Goal: Find contact information: Find contact information

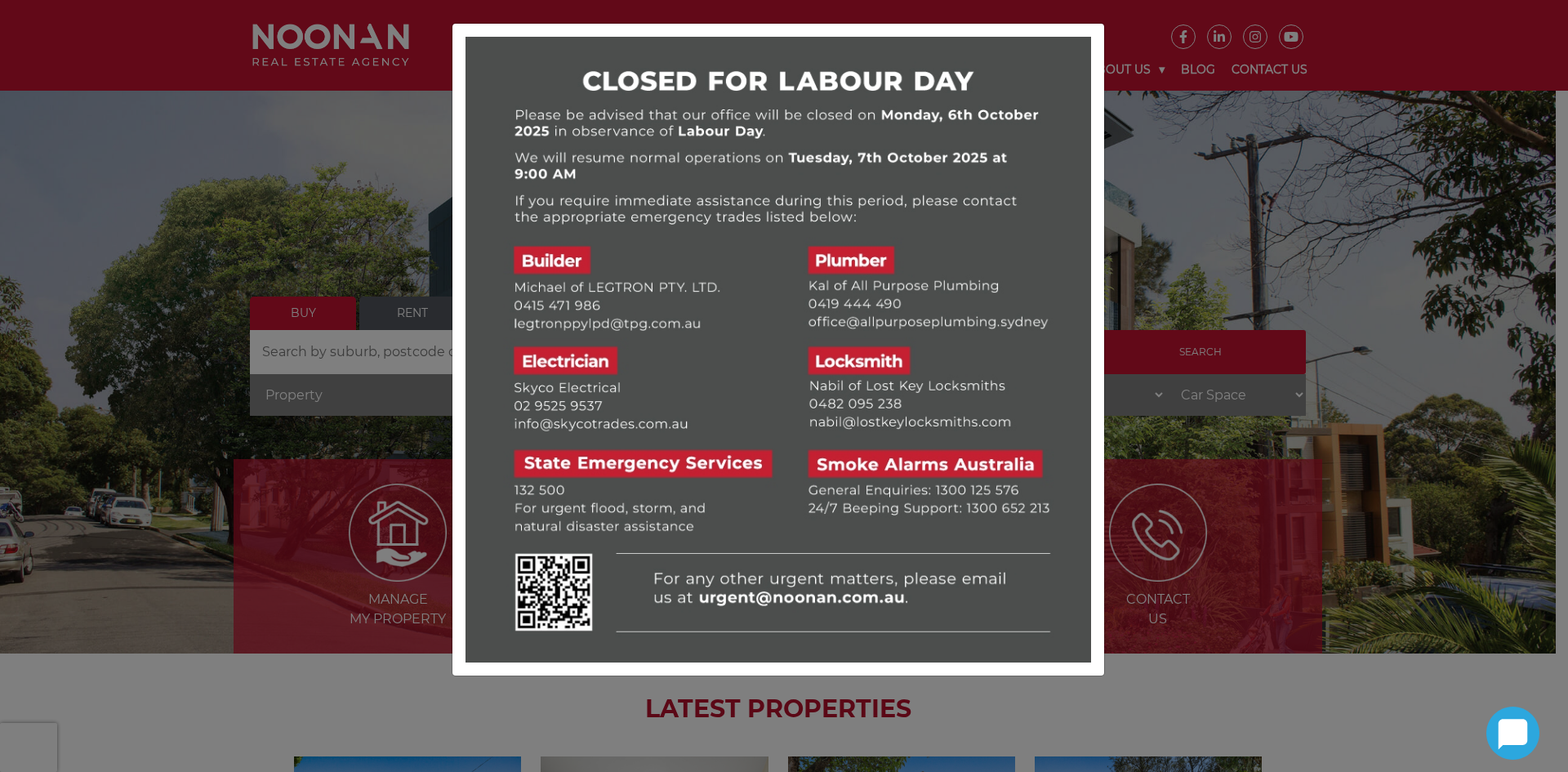
click at [287, 538] on div at bounding box center [784, 386] width 1568 height 772
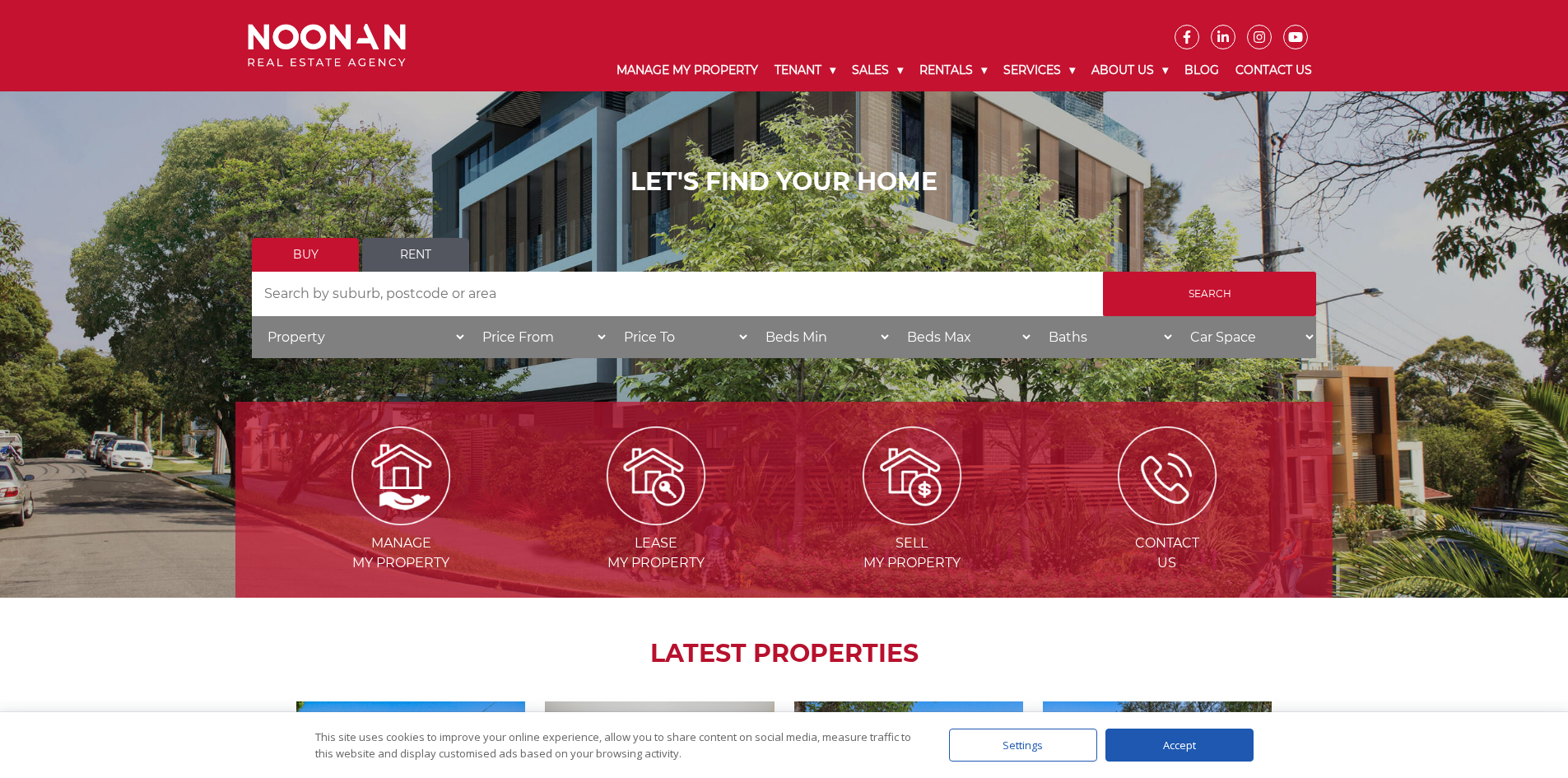
scroll to position [165, 0]
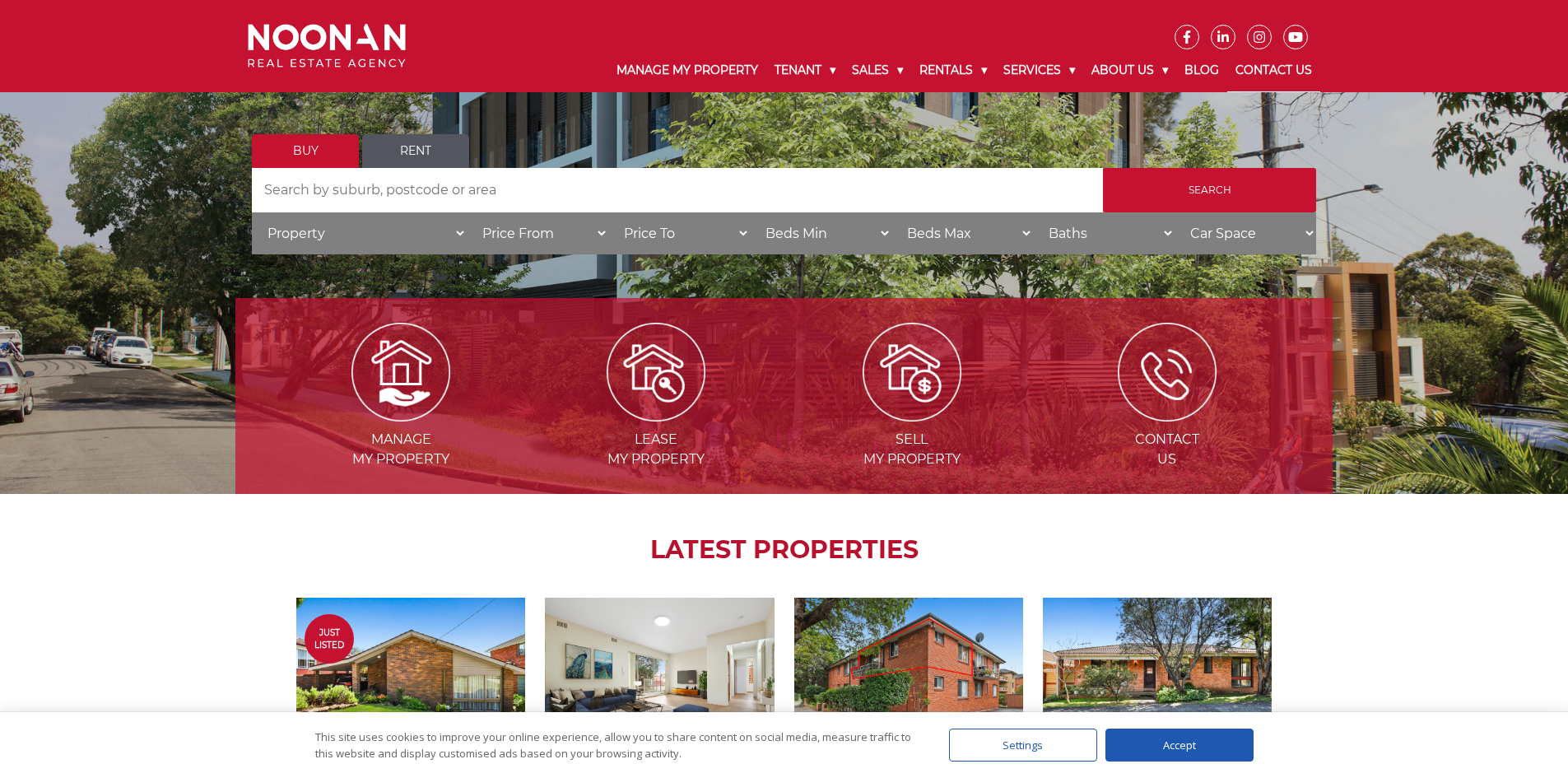
click at [1260, 65] on link "Contact Us" at bounding box center [1273, 70] width 93 height 42
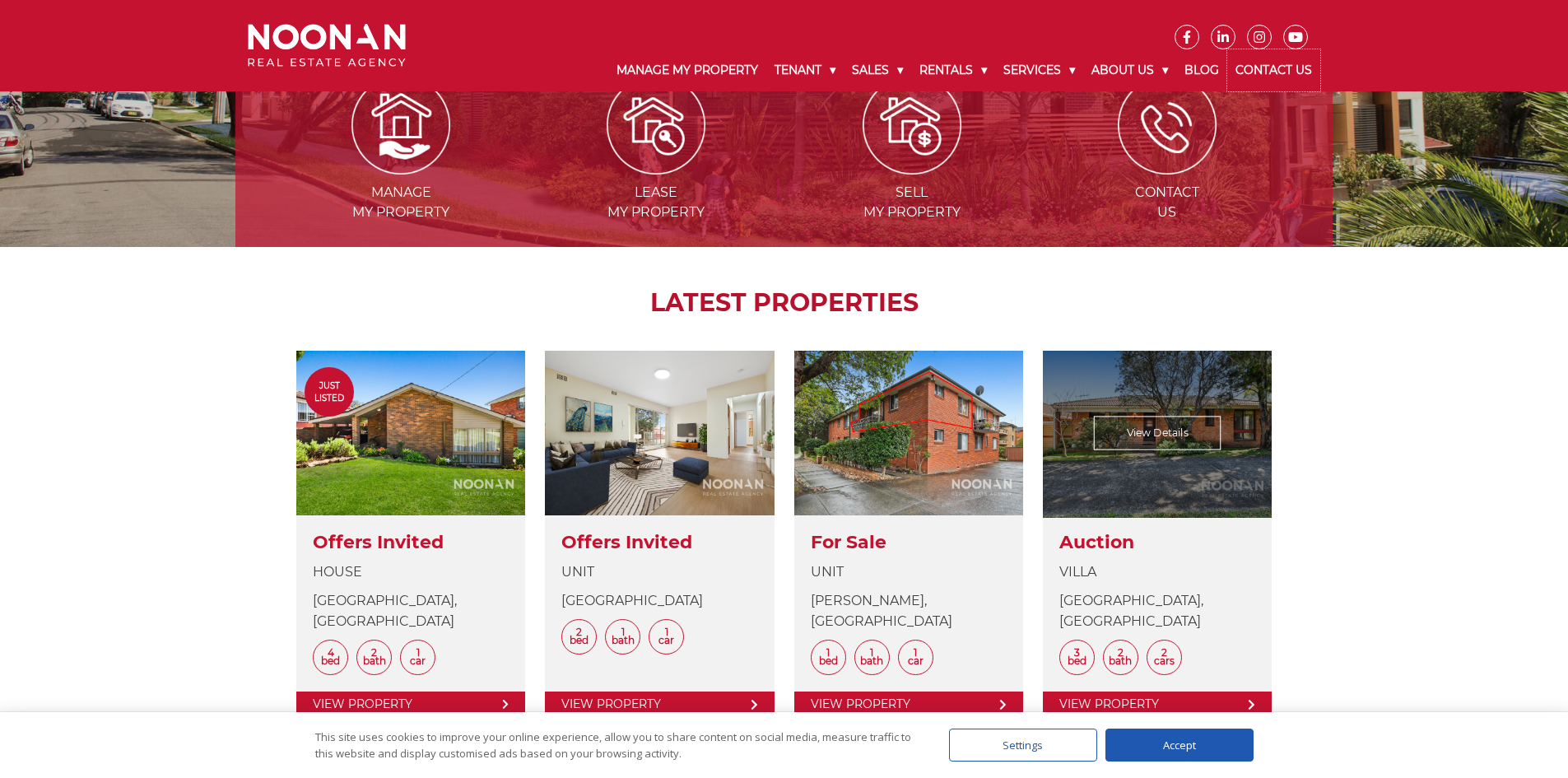
scroll to position [507, 0]
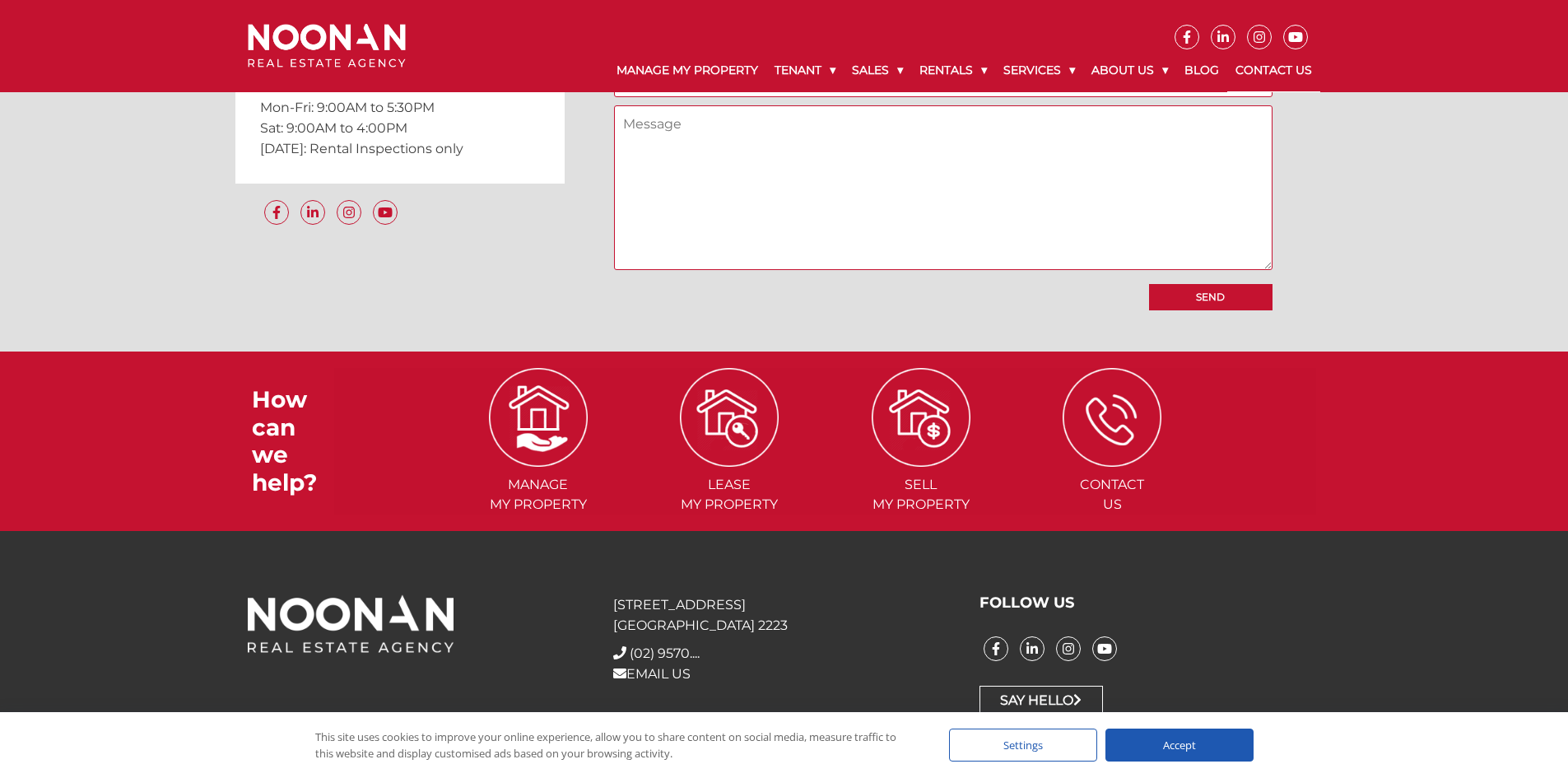
scroll to position [1258, 0]
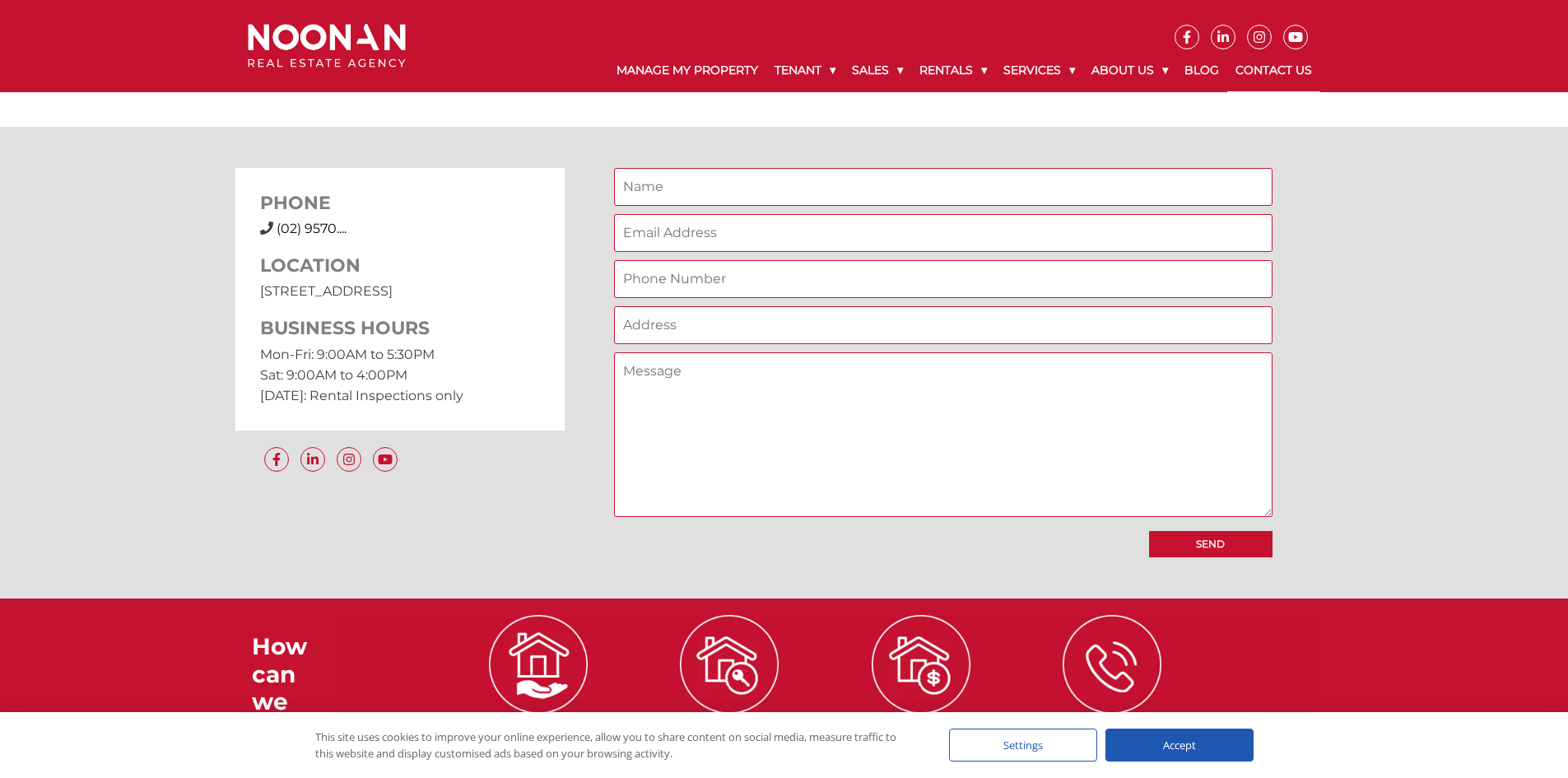
click at [320, 231] on span "(02) 9570...." at bounding box center [312, 228] width 70 height 15
